Goal: Check status

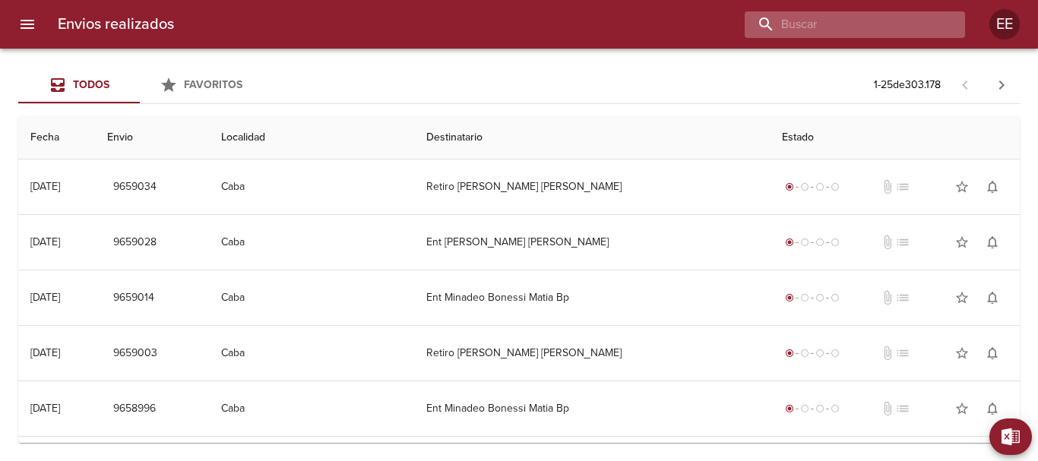
click at [886, 17] on input "buscar" at bounding box center [842, 24] width 195 height 27
paste input "[PERSON_NAME] [PERSON_NAME]"
type input "[PERSON_NAME] [PERSON_NAME]"
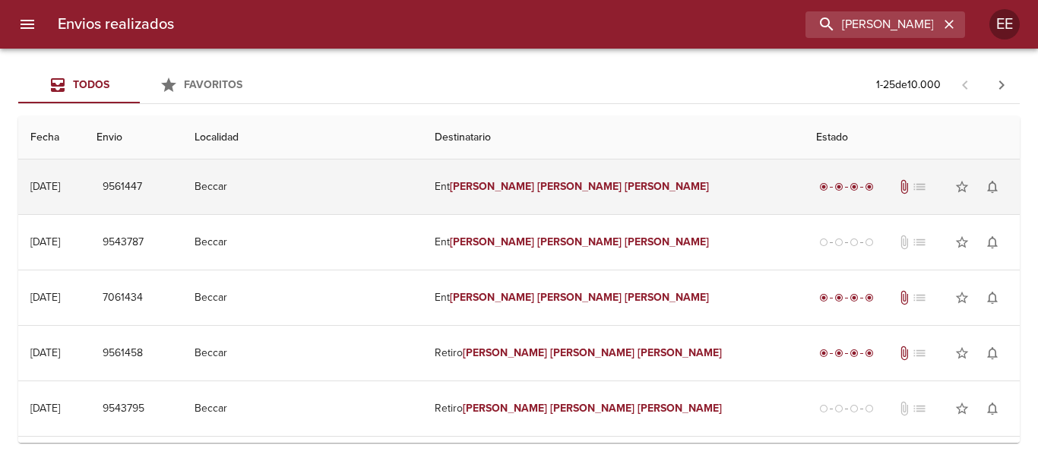
click at [417, 189] on td "Beccar" at bounding box center [302, 187] width 241 height 55
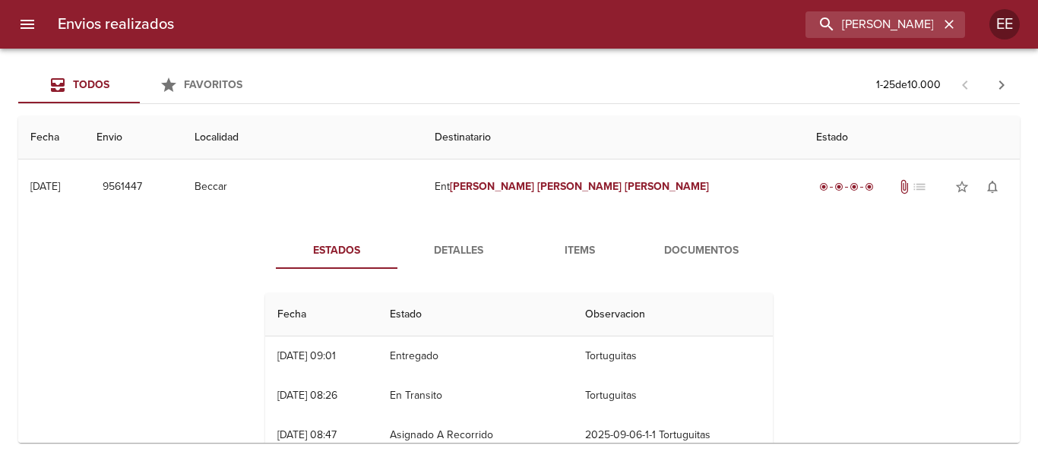
click at [447, 255] on span "Detalles" at bounding box center [458, 251] width 103 height 19
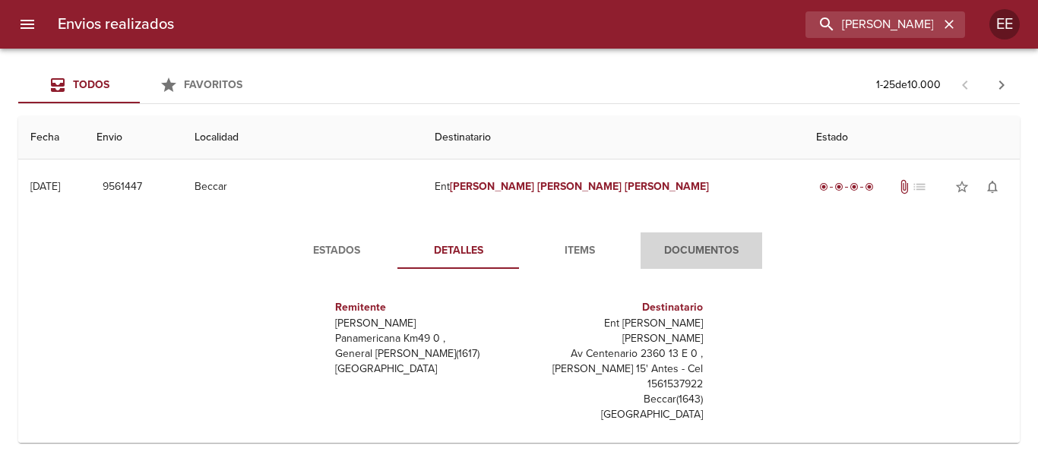
click at [723, 252] on span "Documentos" at bounding box center [701, 251] width 103 height 19
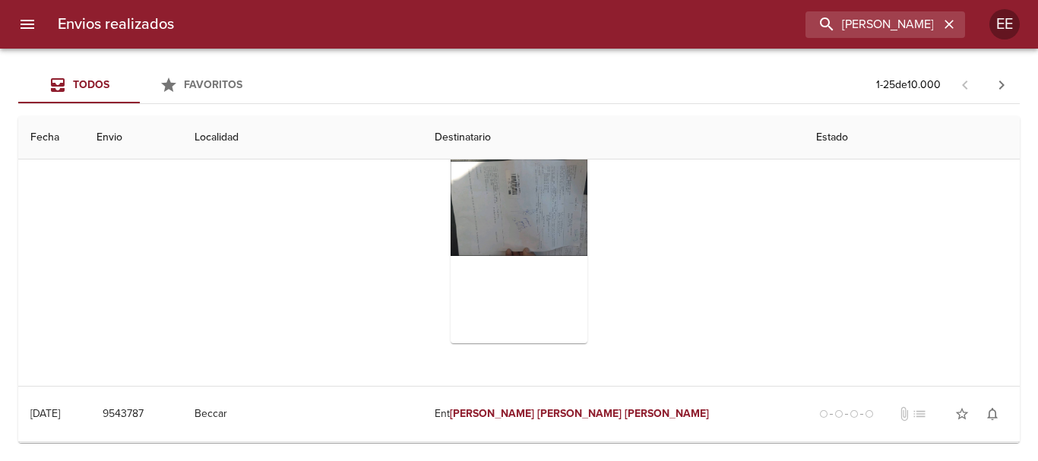
scroll to position [76, 0]
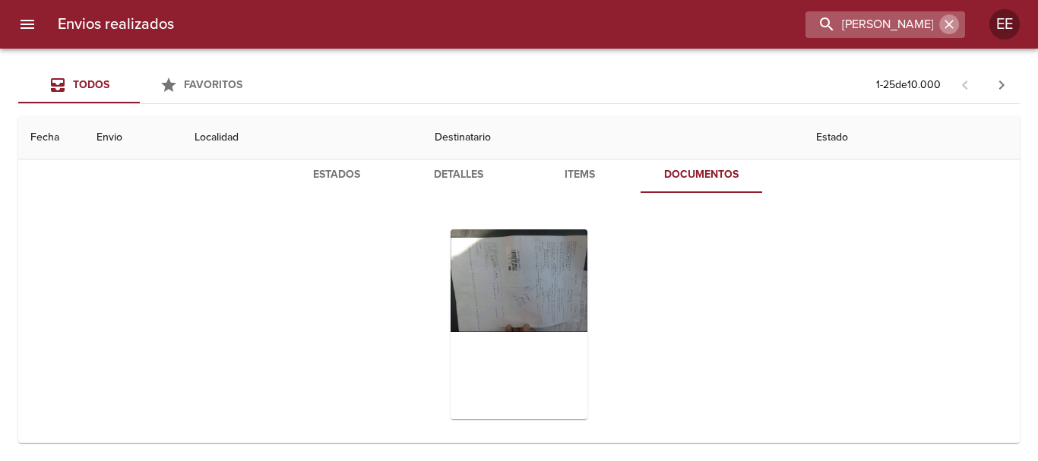
click at [940, 19] on button "button" at bounding box center [950, 24] width 20 height 20
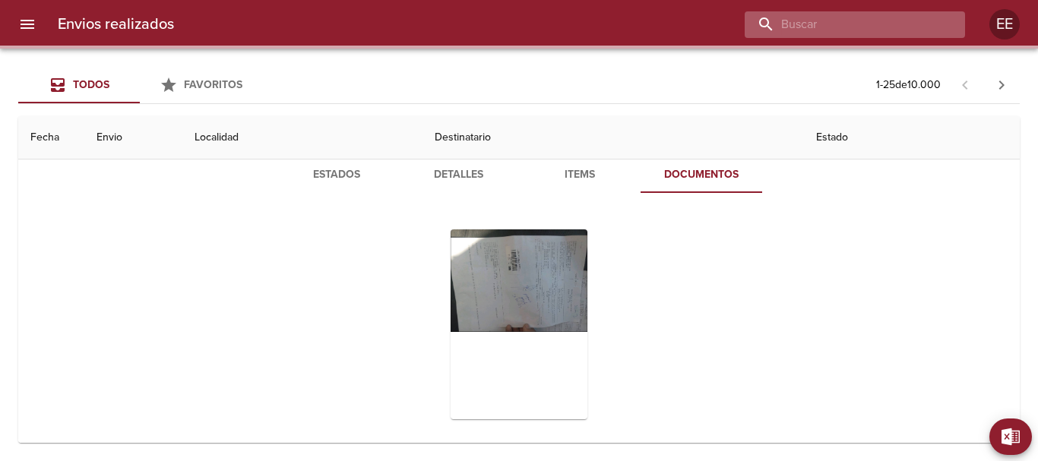
click at [932, 22] on input "buscar" at bounding box center [842, 24] width 195 height 27
paste input "SANTUCHO [PERSON_NAME] SUYAI RAYEN"
type input "SANTUCHO [PERSON_NAME] SUYAI RAYEN"
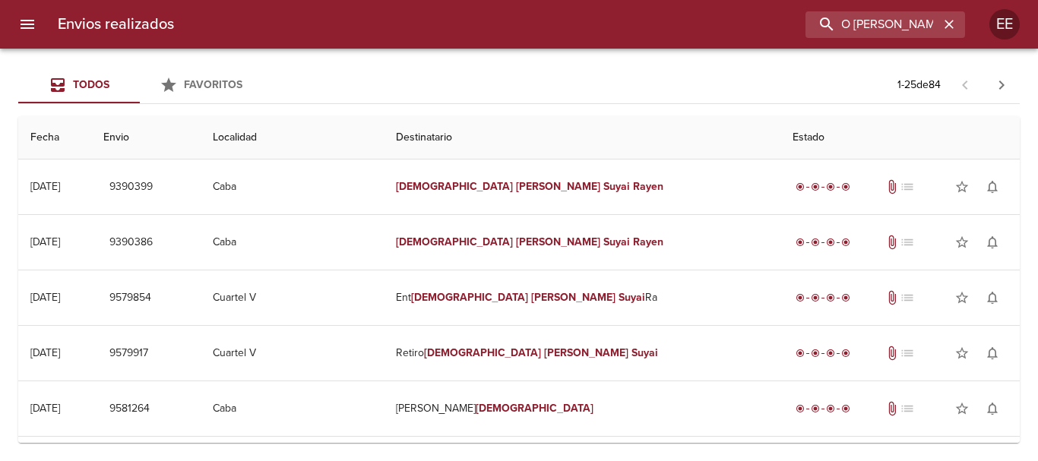
scroll to position [0, 0]
click at [951, 29] on icon "button" at bounding box center [949, 24] width 15 height 15
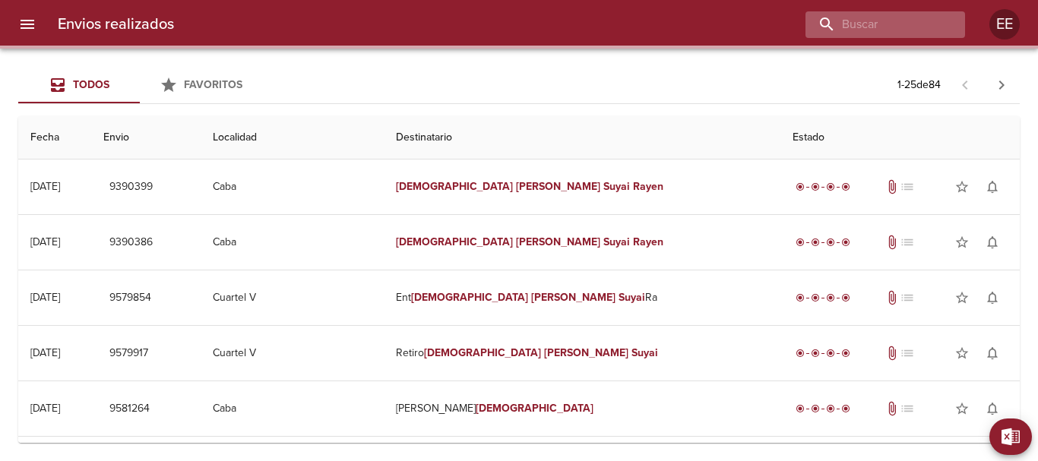
click at [948, 29] on div at bounding box center [886, 24] width 160 height 27
paste input "[PERSON_NAME]"
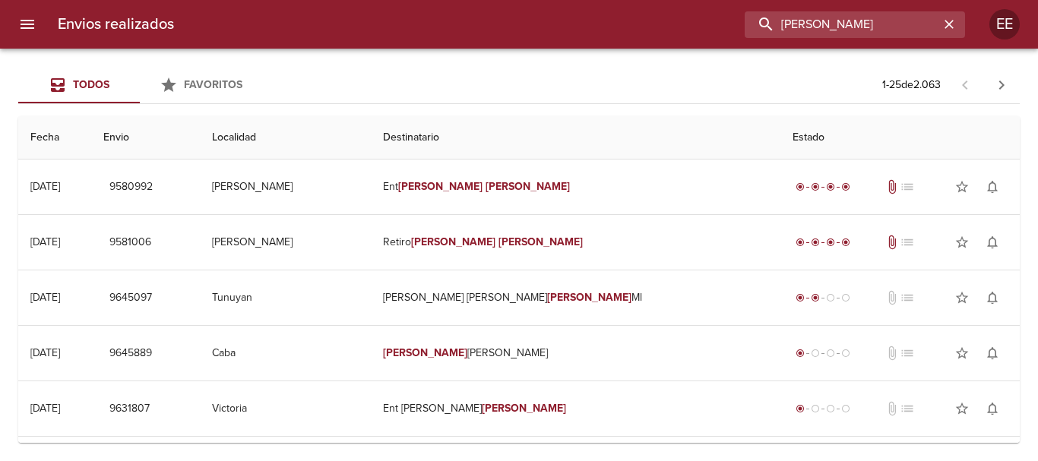
paste input "SPEDES MARIANA"
drag, startPoint x: 887, startPoint y: 14, endPoint x: 227, endPoint y: 1, distance: 660.7
click at [227, 1] on div "Envios realizados [PERSON_NAME] EE" at bounding box center [519, 24] width 1038 height 49
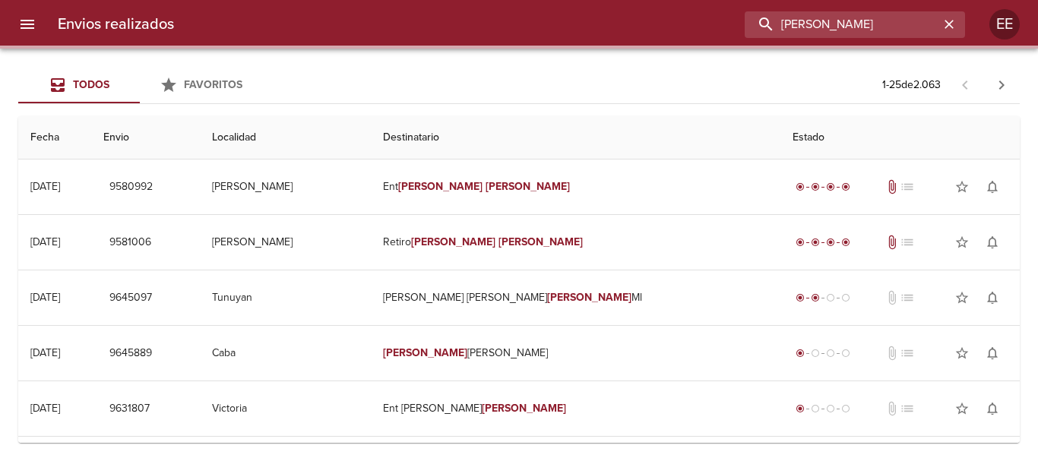
drag, startPoint x: 913, startPoint y: 24, endPoint x: 465, endPoint y: 24, distance: 447.7
click at [465, 24] on div "[PERSON_NAME]" at bounding box center [575, 24] width 779 height 27
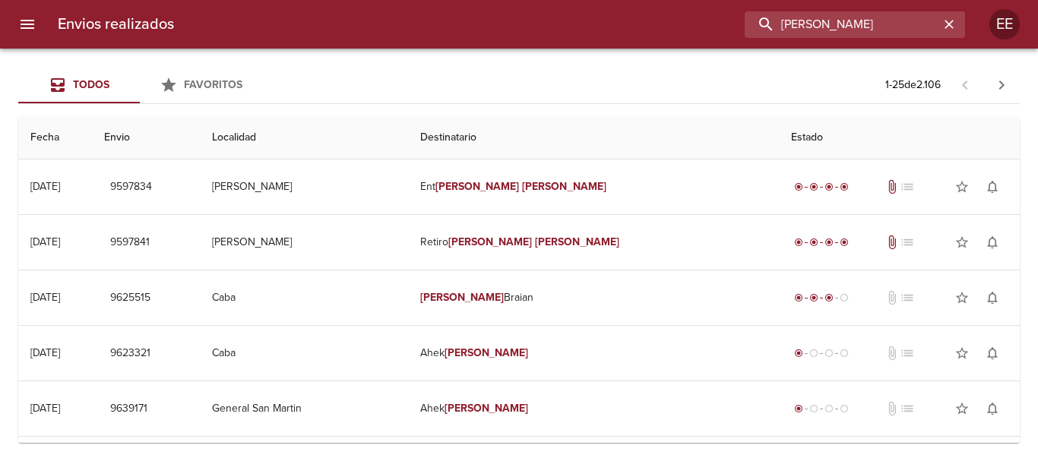
drag, startPoint x: 924, startPoint y: 31, endPoint x: 123, endPoint y: 56, distance: 801.6
click at [129, 0] on div "Envios realizados [PERSON_NAME] EE Todos Favoritos 1 - 25 de 2.106 Fecha Envio …" at bounding box center [519, 0] width 1038 height 0
paste input "[PERSON_NAME] [PERSON_NAME]"
type input "[PERSON_NAME] [PERSON_NAME]"
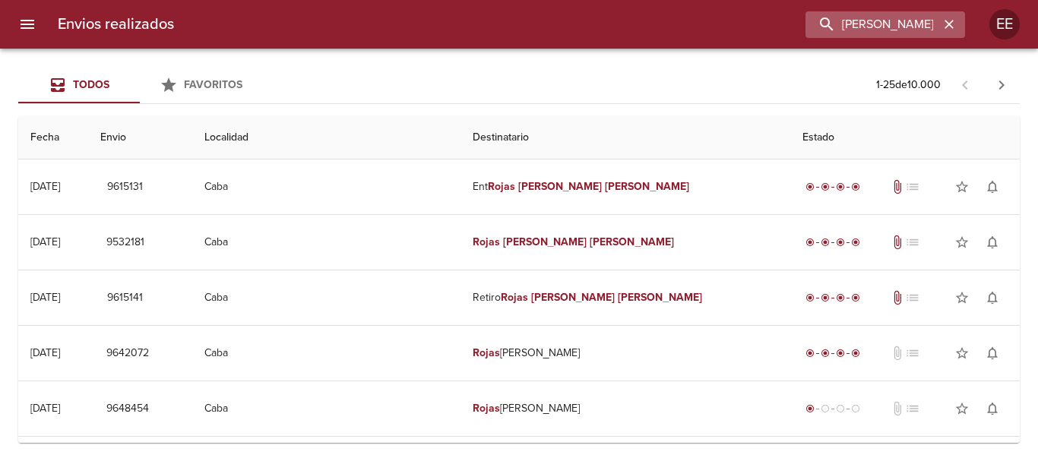
click at [947, 25] on icon "button" at bounding box center [949, 24] width 15 height 15
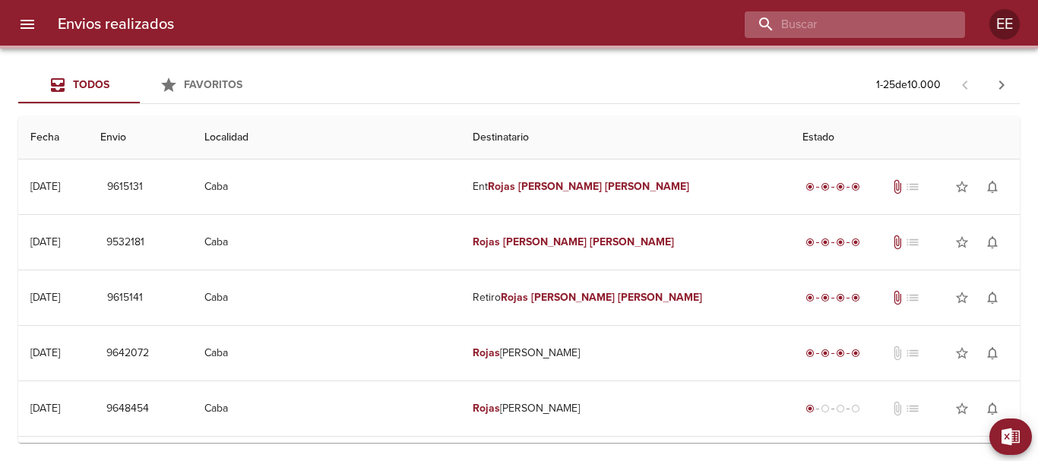
click at [888, 17] on input "buscar" at bounding box center [842, 24] width 195 height 27
paste input "[PERSON_NAME]"
type input "[PERSON_NAME]"
